Goal: Find specific page/section: Find specific page/section

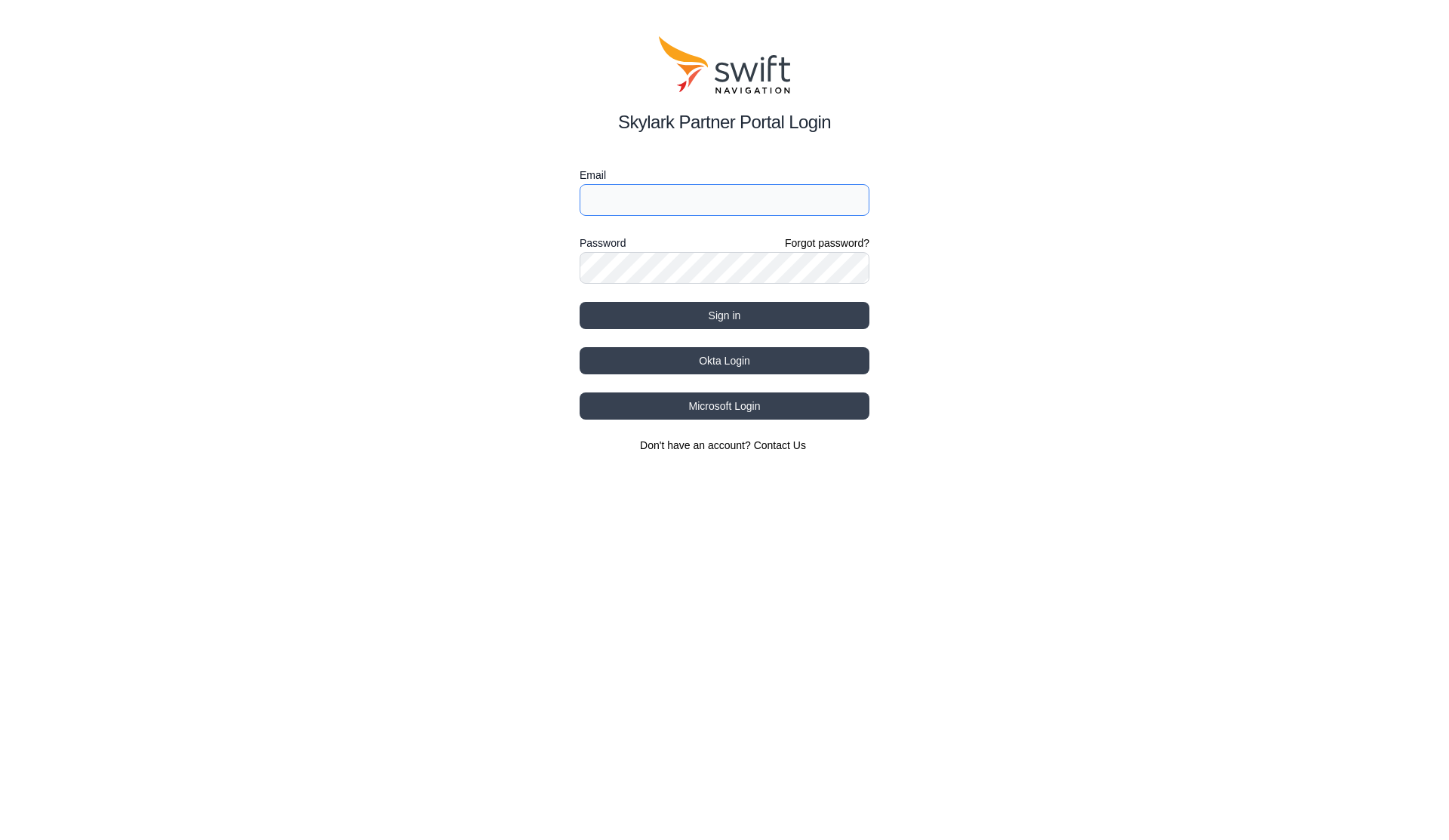
click at [780, 201] on input "Email" at bounding box center [724, 199] width 290 height 31
paste input "[EMAIL_ADDRESS][DOMAIN_NAME]"
type input "[EMAIL_ADDRESS][DOMAIN_NAME]"
click at [767, 318] on button "Sign in" at bounding box center [724, 316] width 290 height 27
select select
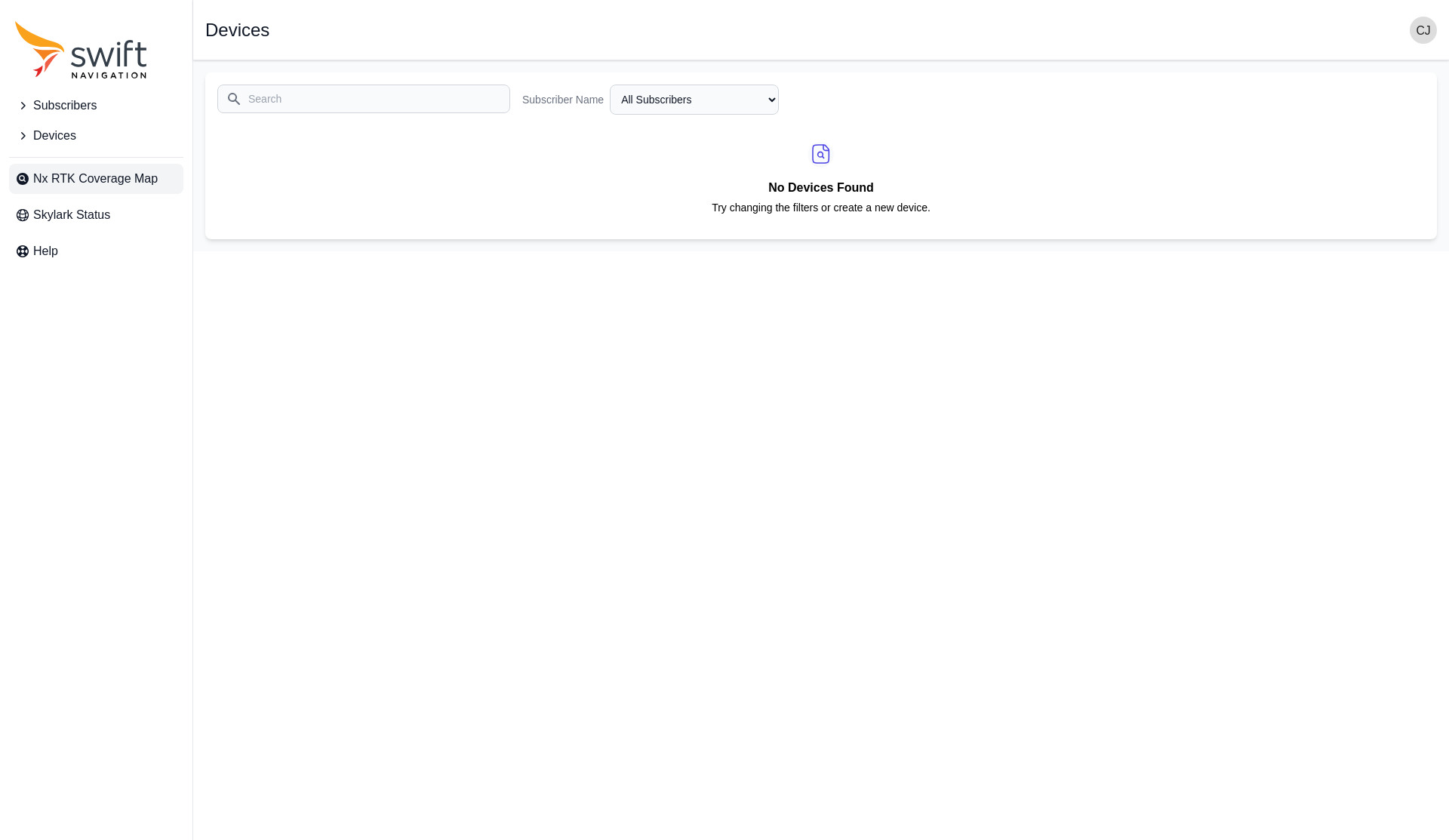
click at [104, 173] on span "Nx RTK Coverage Map" at bounding box center [95, 179] width 124 height 19
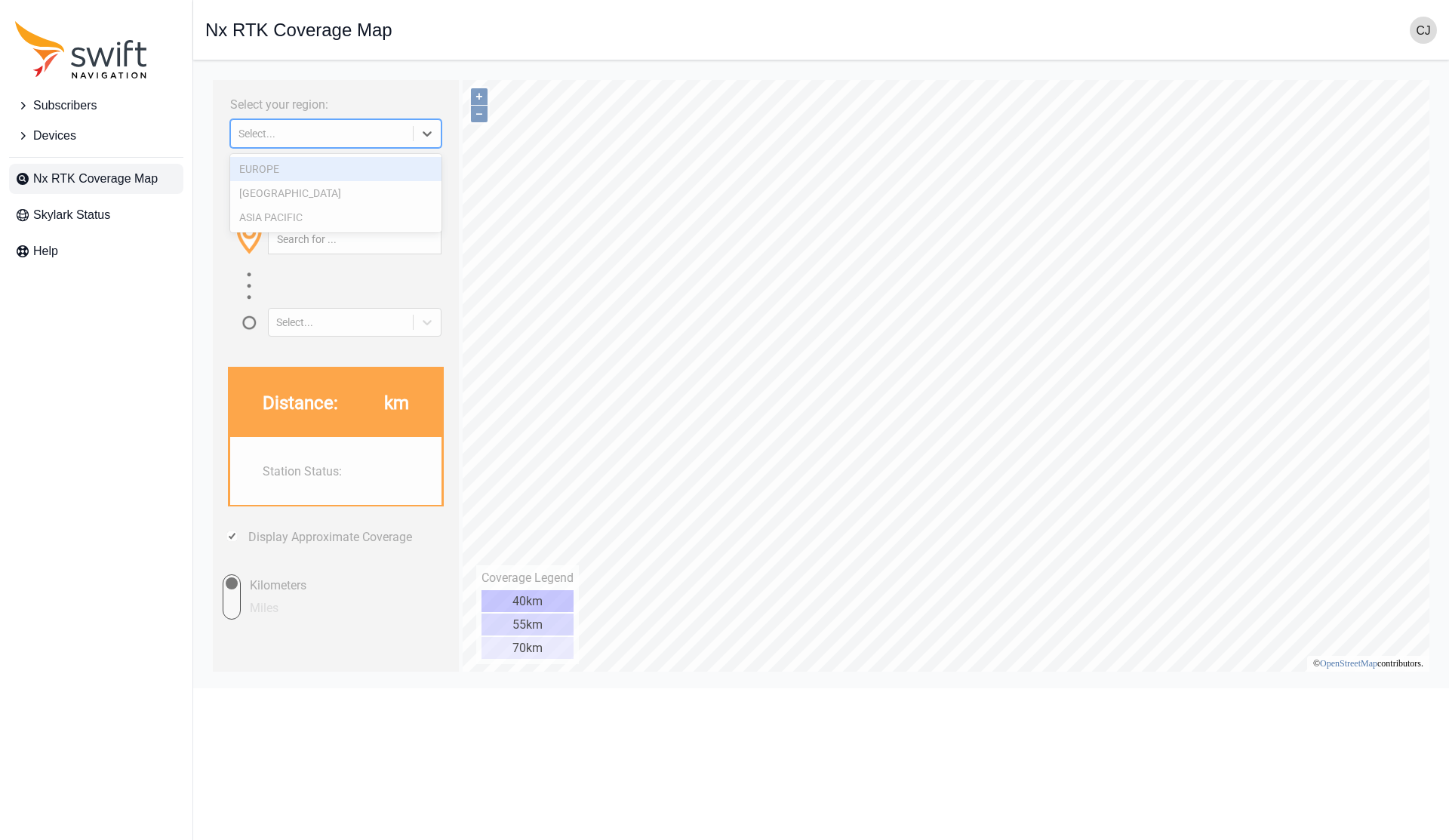
click at [428, 135] on icon at bounding box center [428, 133] width 9 height 5
click at [322, 169] on div "EUROPE" at bounding box center [336, 168] width 211 height 24
click at [476, 88] on button "+" at bounding box center [478, 96] width 17 height 17
click at [478, 92] on button "+" at bounding box center [478, 96] width 17 height 17
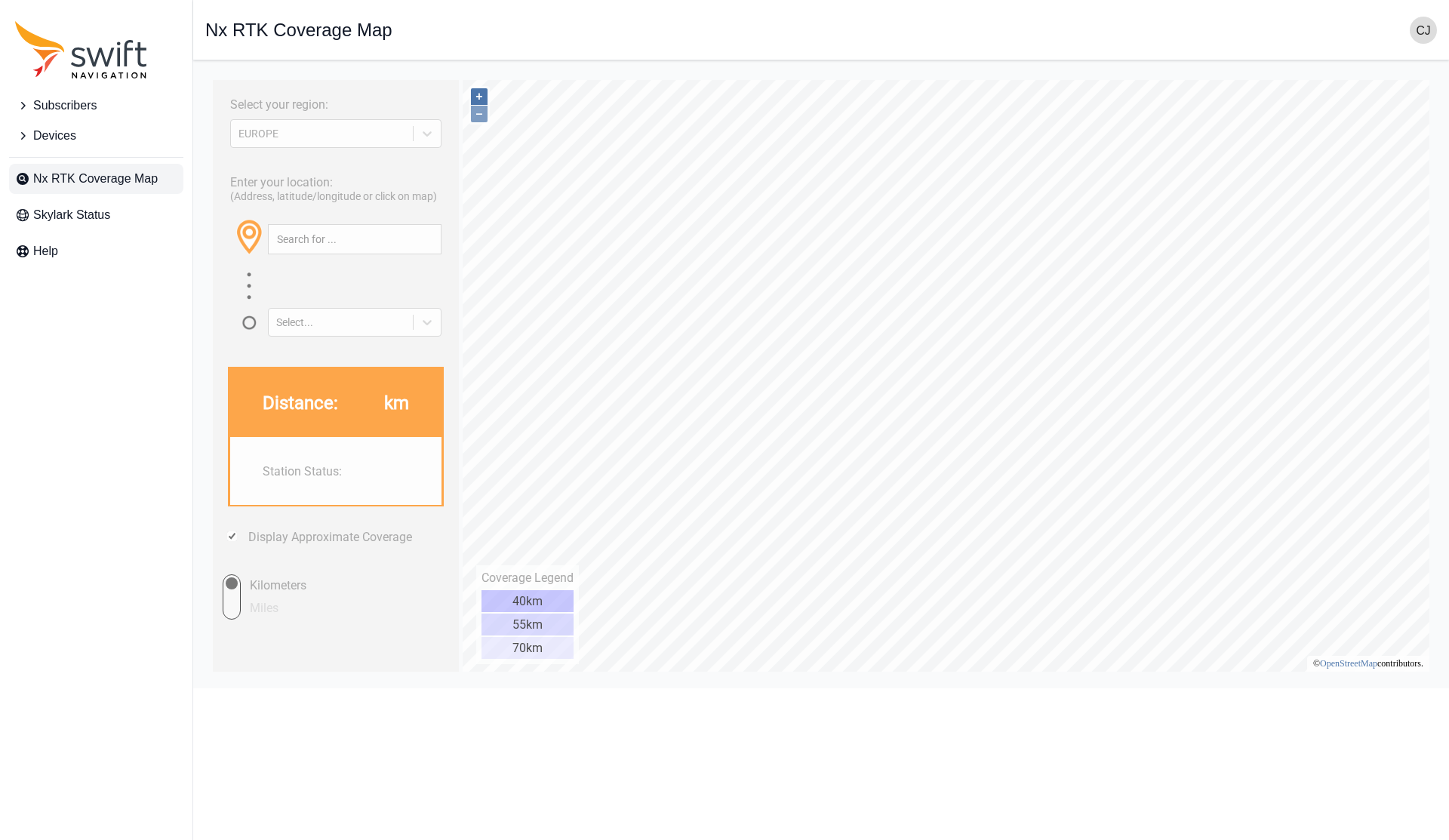
click at [483, 95] on button "+" at bounding box center [478, 96] width 17 height 17
click at [476, 96] on button "+" at bounding box center [478, 96] width 17 height 17
click at [476, 117] on button "–" at bounding box center [478, 113] width 17 height 17
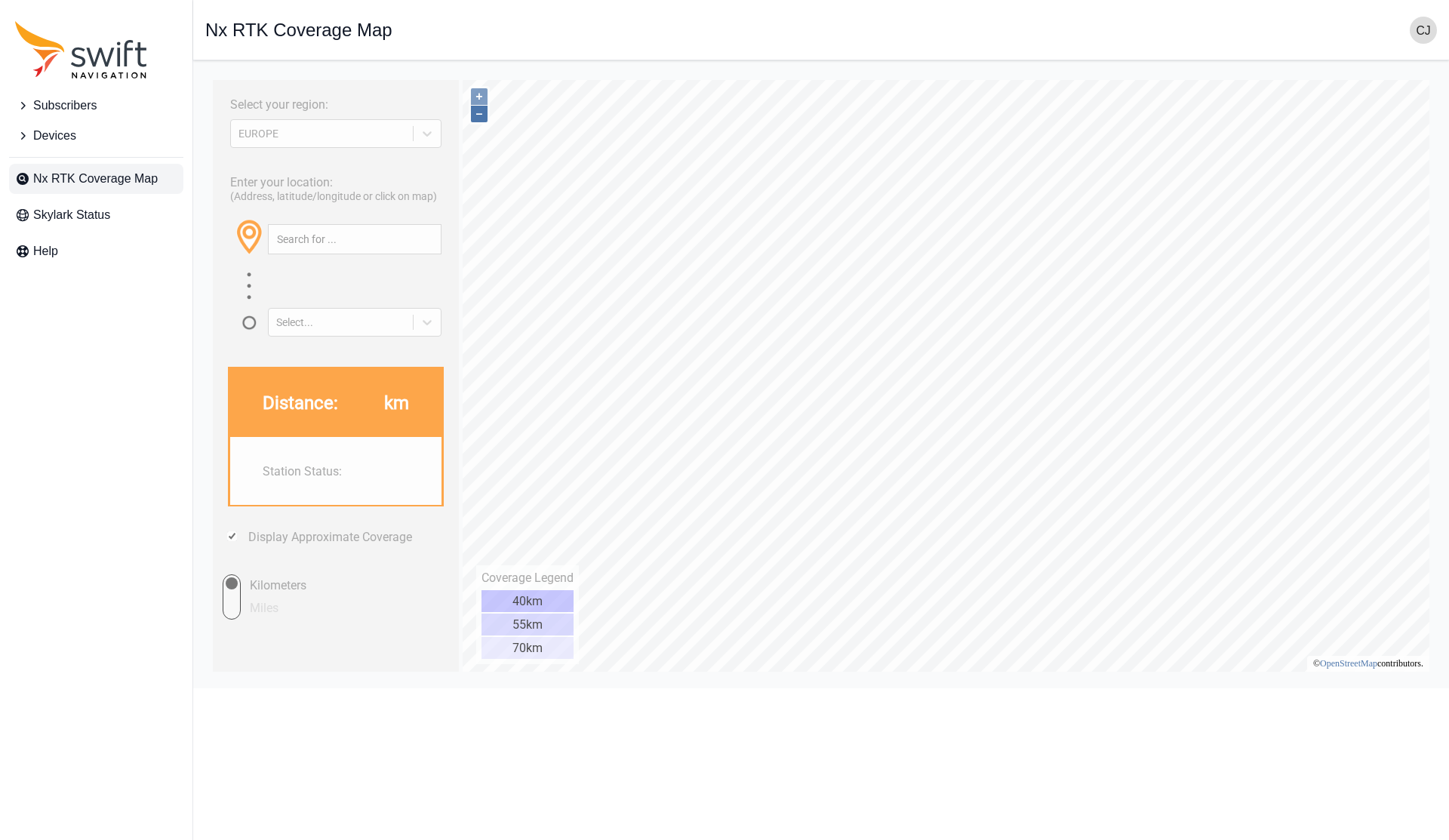
click at [476, 117] on button "–" at bounding box center [478, 113] width 17 height 17
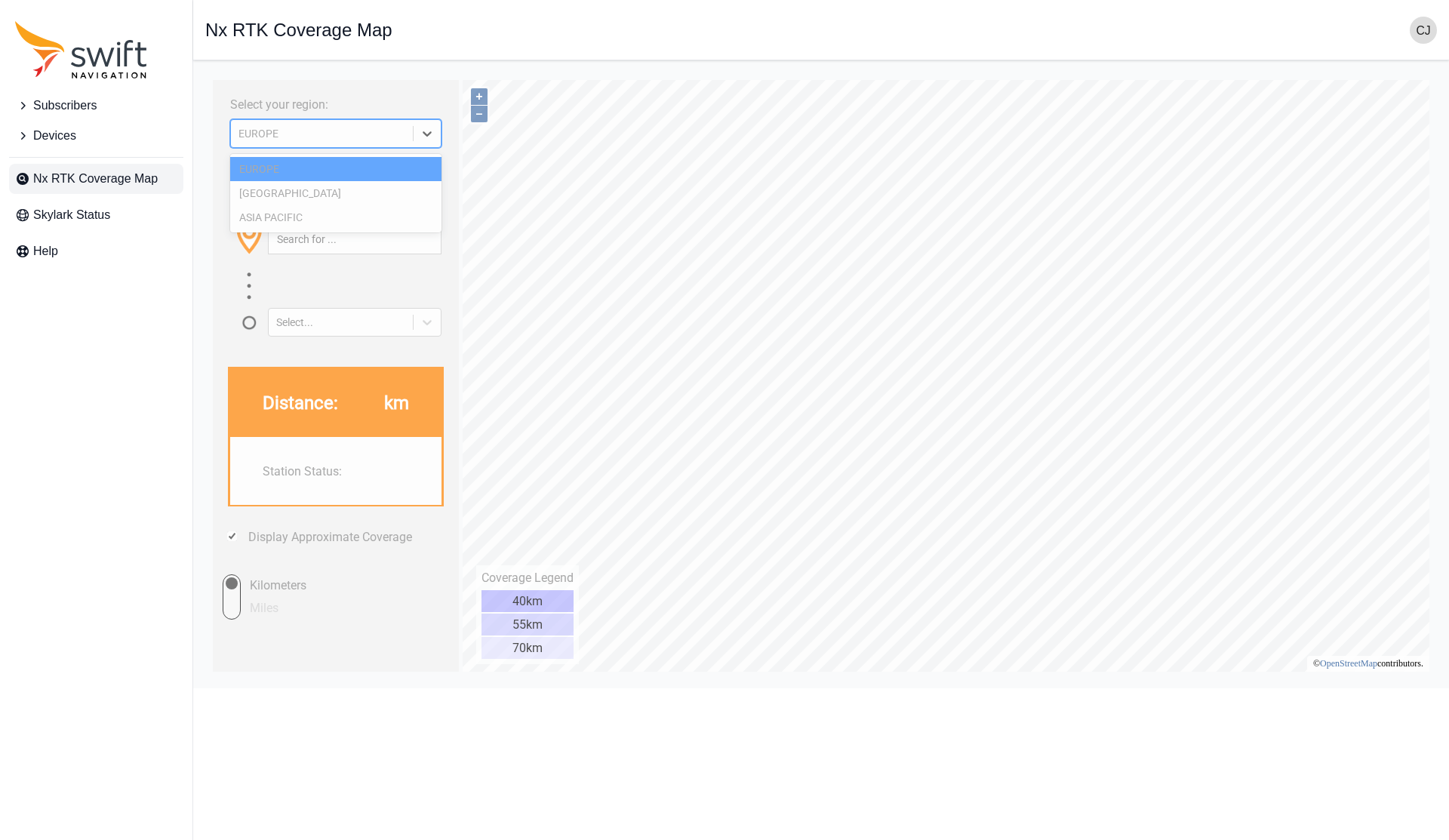
click at [433, 133] on icon at bounding box center [427, 133] width 15 height 15
click at [410, 190] on div "[GEOGRAPHIC_DATA]" at bounding box center [336, 193] width 211 height 24
